Goal: Transaction & Acquisition: Purchase product/service

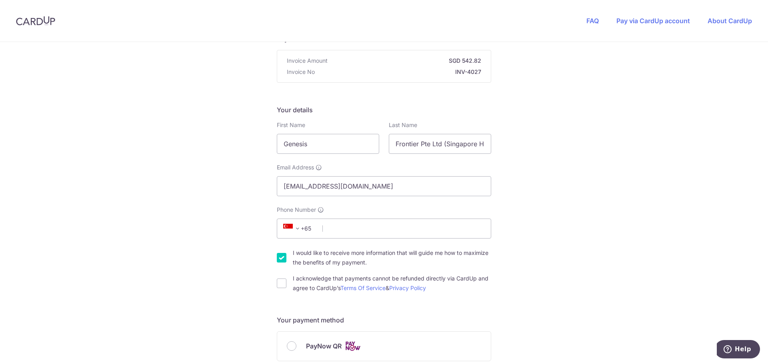
scroll to position [80, 0]
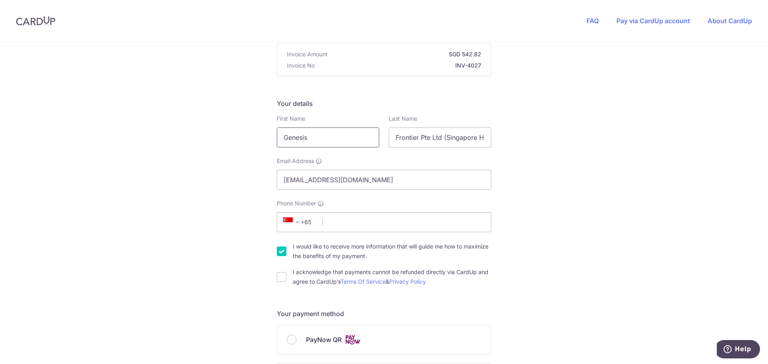
click at [340, 134] on input "Genesis" at bounding box center [328, 138] width 102 height 20
drag, startPoint x: 318, startPoint y: 143, endPoint x: 227, endPoint y: 128, distance: 92.4
click at [228, 130] on div "You are paying [DOMAIN_NAME] Pte Ltd [DOMAIN_NAME] Pte Ltd uses CardUp to accep…" at bounding box center [384, 352] width 768 height 780
click at [330, 134] on input "Genesis" at bounding box center [328, 138] width 102 height 20
drag, startPoint x: 261, startPoint y: 133, endPoint x: 251, endPoint y: 144, distance: 15.0
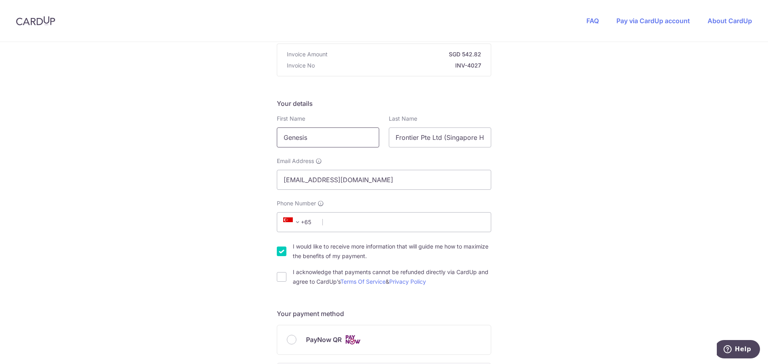
click at [211, 131] on div "You are paying [DOMAIN_NAME] Pte Ltd [DOMAIN_NAME] Pte Ltd uses CardUp to accep…" at bounding box center [384, 352] width 768 height 780
type input "[PERSON_NAME]"
type input "Tan"
click at [152, 199] on div "You are paying [DOMAIN_NAME] Pte Ltd [DOMAIN_NAME] Pte Ltd uses CardUp to accep…" at bounding box center [384, 352] width 768 height 780
click at [322, 226] on input "Phone Number" at bounding box center [384, 222] width 214 height 20
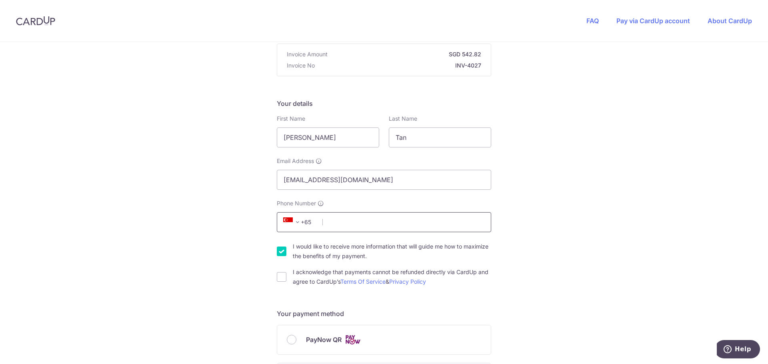
click at [414, 225] on input "Phone Number" at bounding box center [384, 222] width 214 height 20
paste input "9093 5208"
type input "90935208"
drag, startPoint x: 646, startPoint y: 225, endPoint x: 641, endPoint y: 224, distance: 5.3
click at [646, 225] on div "You are paying [DOMAIN_NAME] Pte Ltd [DOMAIN_NAME] Pte Ltd uses CardUp to accep…" at bounding box center [384, 352] width 768 height 780
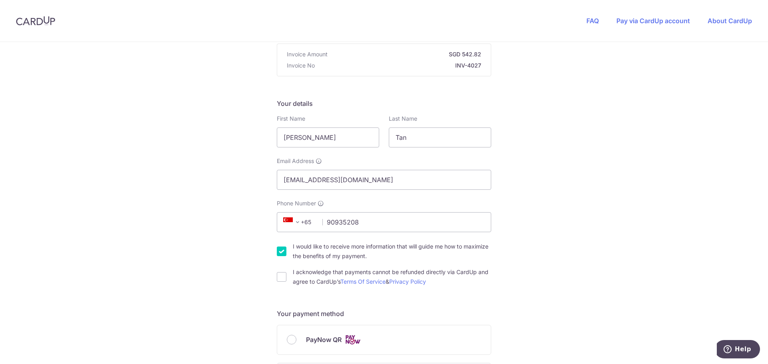
click at [294, 254] on label "I would like to receive more information that will guide me how to maximize the…" at bounding box center [392, 251] width 198 height 19
click at [286, 254] on input "I would like to receive more information that will guide me how to maximize the…" at bounding box center [282, 252] width 10 height 10
checkbox input "false"
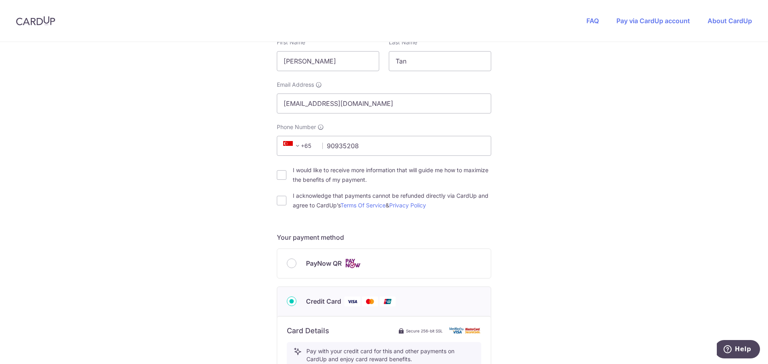
scroll to position [160, 0]
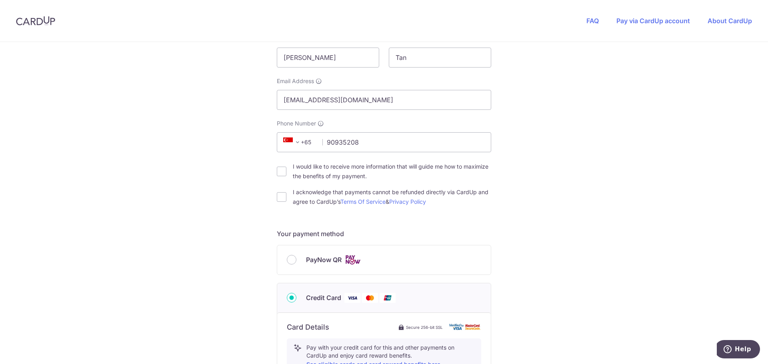
click at [293, 206] on label "I acknowledge that payments cannot be refunded directly via CardUp and agree to…" at bounding box center [392, 197] width 198 height 19
click at [286, 202] on input "I acknowledge that payments cannot be refunded directly via CardUp and agree to…" at bounding box center [282, 197] width 10 height 10
checkbox input "true"
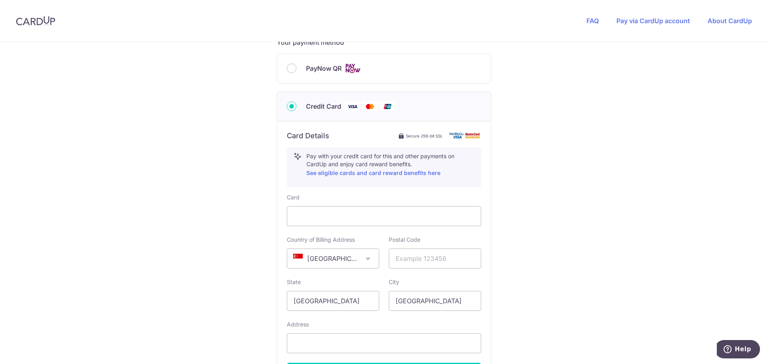
scroll to position [360, 0]
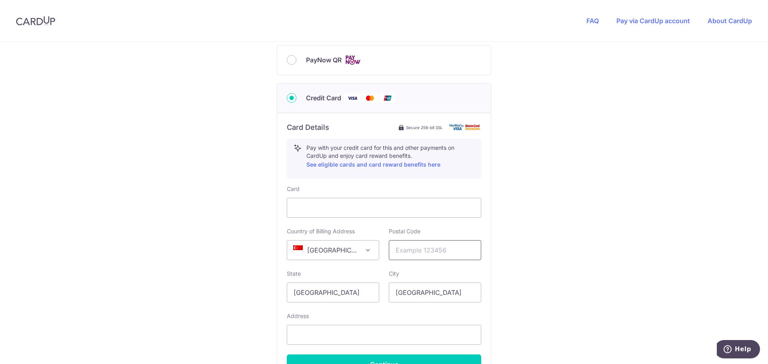
click at [447, 257] on input "text" at bounding box center [435, 250] width 92 height 20
drag, startPoint x: 428, startPoint y: 250, endPoint x: 441, endPoint y: 241, distance: 16.4
click at [428, 250] on input "text" at bounding box center [435, 250] width 92 height 20
paste input "408703"
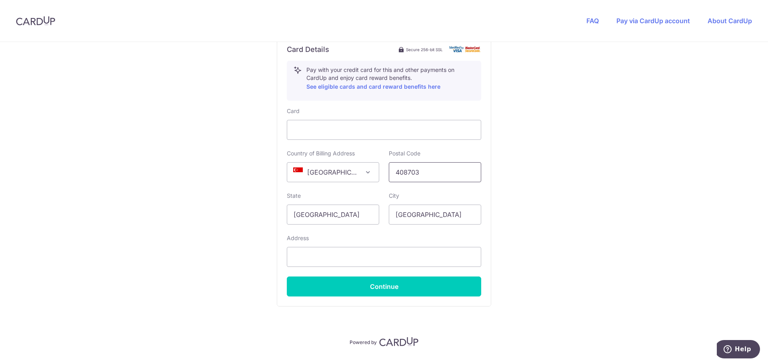
scroll to position [440, 0]
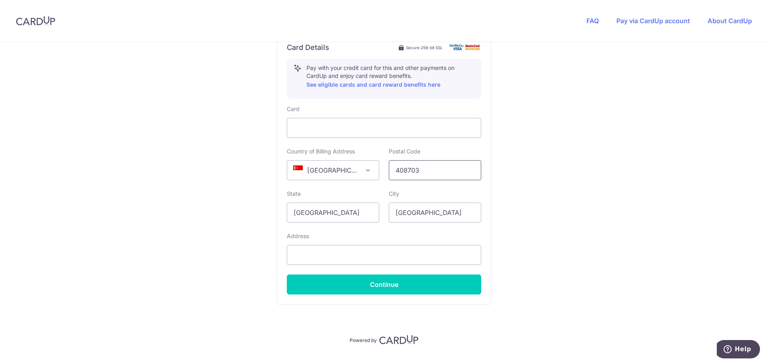
type input "408703"
click at [359, 258] on input "text" at bounding box center [384, 255] width 194 height 20
click at [317, 254] on input "text" at bounding box center [384, 255] width 194 height 20
paste input "[STREET_ADDRESS]"
type input "[STREET_ADDRESS]"
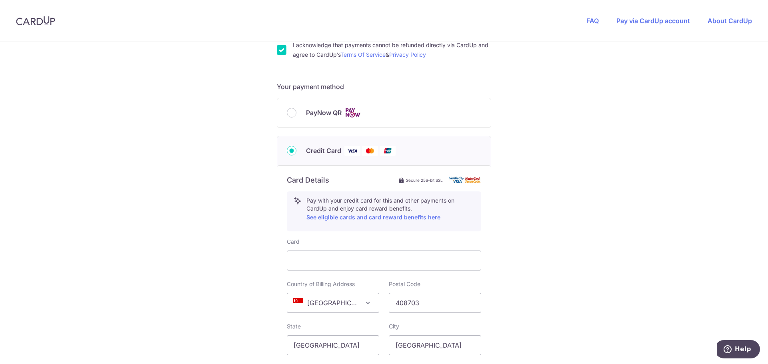
scroll to position [458, 0]
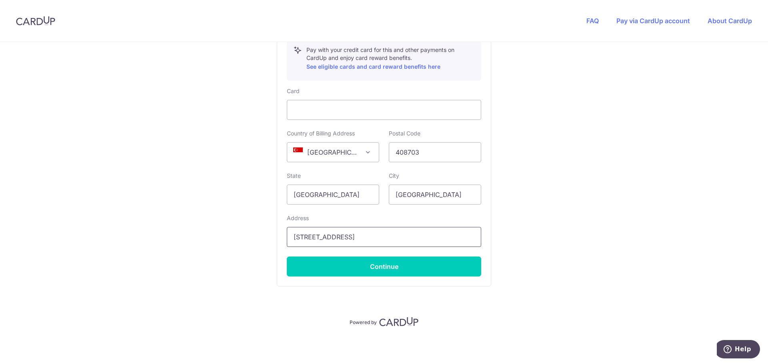
drag, startPoint x: 409, startPoint y: 242, endPoint x: 243, endPoint y: 235, distance: 165.7
click at [354, 234] on input "[STREET_ADDRESS]" at bounding box center [384, 237] width 194 height 20
click at [373, 234] on input "[STREET_ADDRESS]" at bounding box center [384, 237] width 194 height 20
drag, startPoint x: 357, startPoint y: 236, endPoint x: 262, endPoint y: 240, distance: 95.3
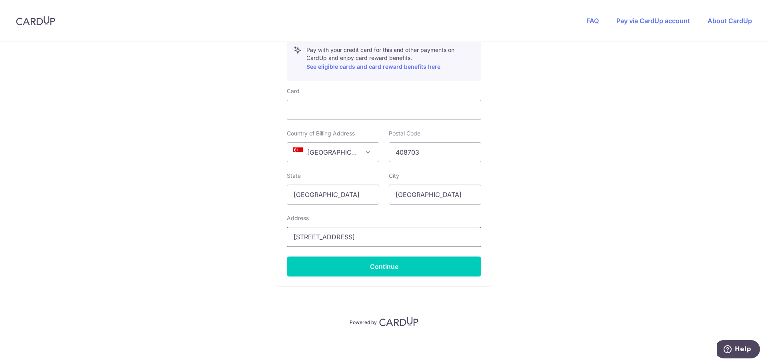
click at [394, 234] on input "[STREET_ADDRESS]" at bounding box center [384, 237] width 194 height 20
click at [450, 151] on input "408703" at bounding box center [435, 152] width 92 height 20
drag, startPoint x: 446, startPoint y: 151, endPoint x: 308, endPoint y: 142, distance: 139.1
click at [309, 142] on div "Country of Billing Address [GEOGRAPHIC_DATA] [GEOGRAPHIC_DATA] [GEOGRAPHIC_DATA…" at bounding box center [384, 146] width 204 height 33
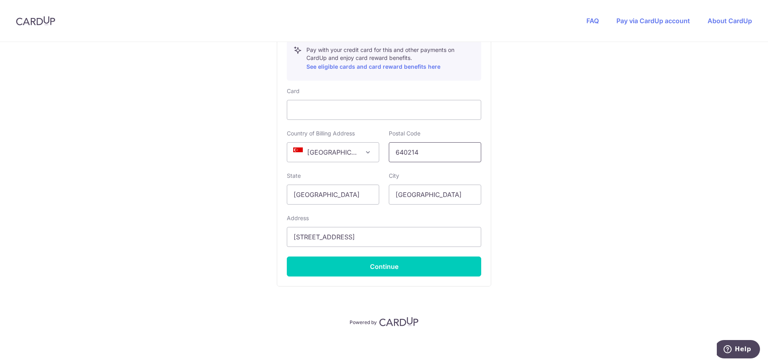
type input "640214"
drag, startPoint x: 404, startPoint y: 239, endPoint x: 158, endPoint y: 217, distance: 246.6
type input "B"
type input "[STREET_ADDRESS]"
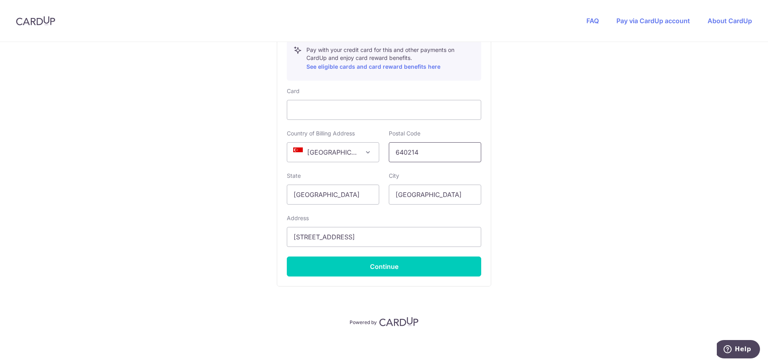
click at [423, 153] on input "640214" at bounding box center [435, 152] width 92 height 20
type input "408703"
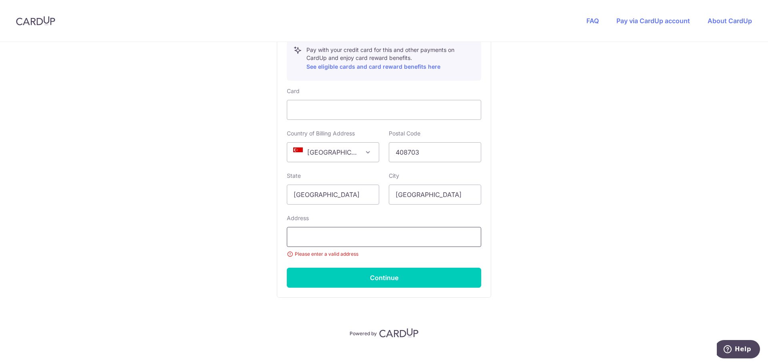
type input "[STREET_ADDRESS]"
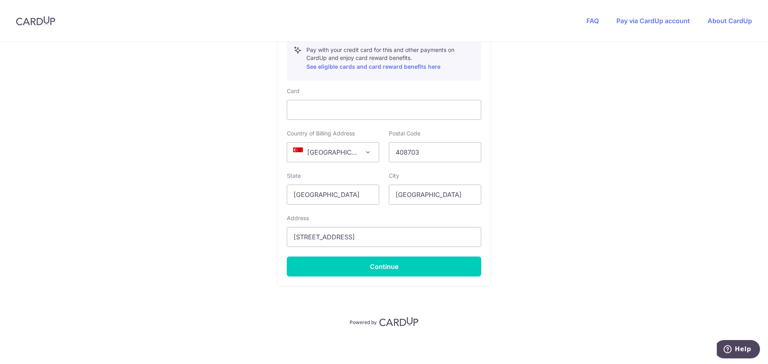
click at [424, 267] on button "Continue" at bounding box center [384, 267] width 194 height 20
type input "**** 8359"
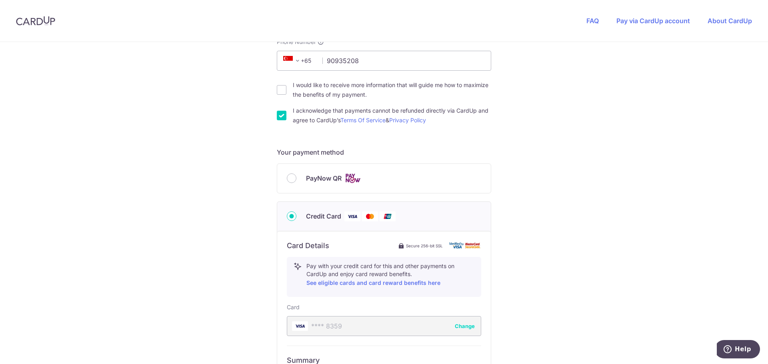
scroll to position [402, 0]
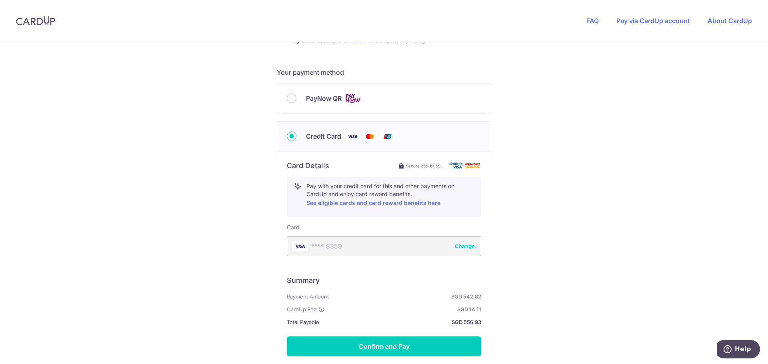
click at [310, 97] on span "PayNow QR" at bounding box center [324, 99] width 36 height 10
click at [296, 97] on input "PayNow QR" at bounding box center [292, 99] width 10 height 10
radio input "true"
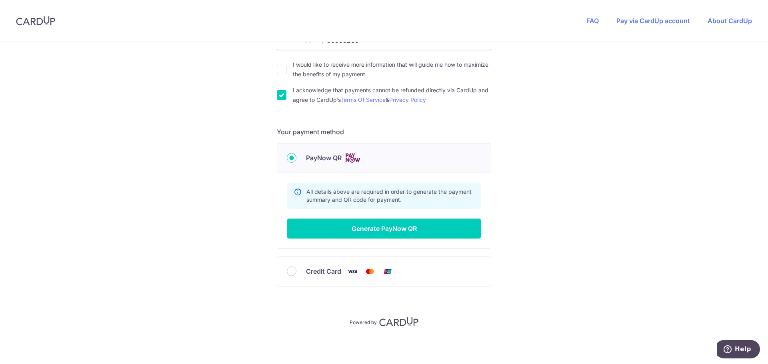
scroll to position [262, 0]
click at [403, 224] on button "Generate PayNow QR" at bounding box center [384, 229] width 194 height 20
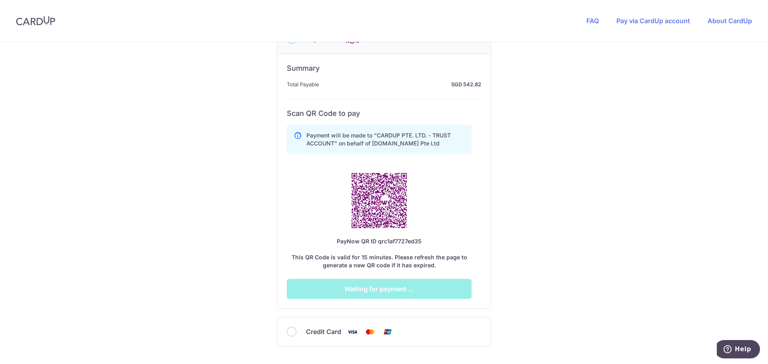
scroll to position [382, 0]
